Goal: Information Seeking & Learning: Learn about a topic

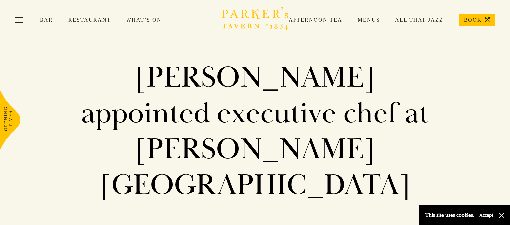
click at [94, 20] on link "Restaurant" at bounding box center [97, 20] width 58 height 7
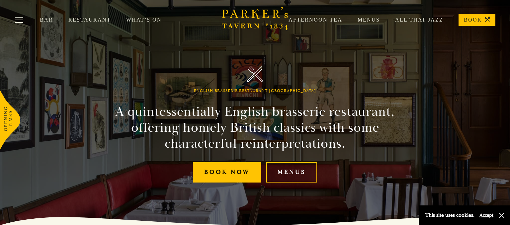
click at [372, 19] on link "Menus" at bounding box center [360, 20] width 37 height 7
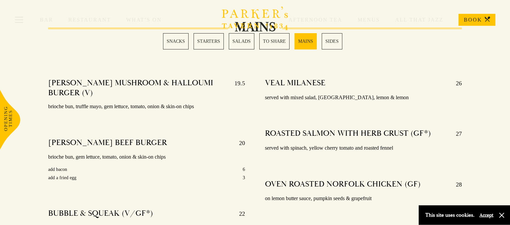
scroll to position [1159, 0]
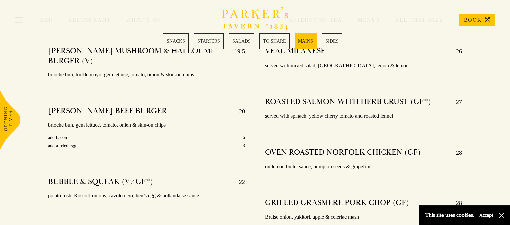
scroll to position [1187, 0]
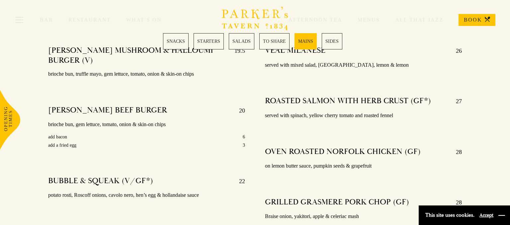
click at [502, 214] on button "button" at bounding box center [501, 215] width 7 height 7
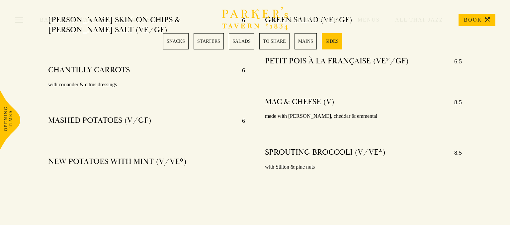
scroll to position [1687, 0]
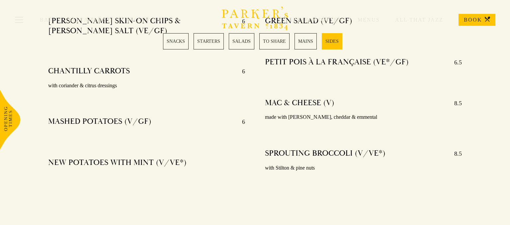
click at [242, 44] on link "SALADS" at bounding box center [242, 41] width 26 height 16
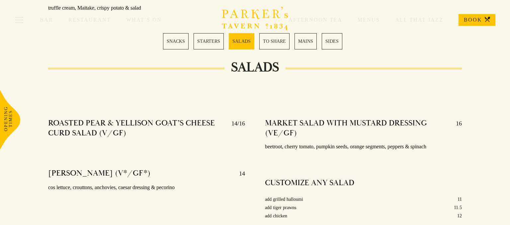
scroll to position [801, 0]
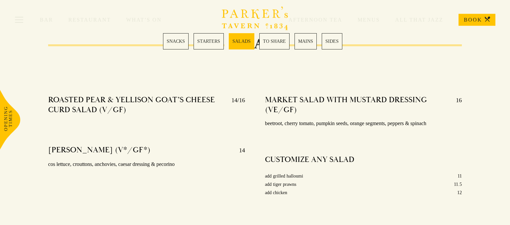
click at [280, 40] on link "TO SHARE" at bounding box center [274, 41] width 30 height 16
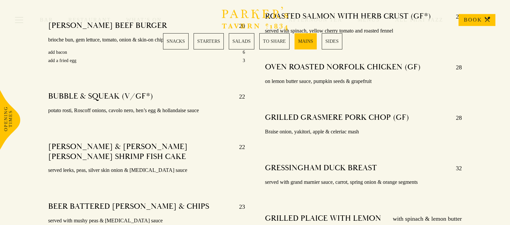
scroll to position [1270, 0]
